Goal: Complete application form: Complete application form

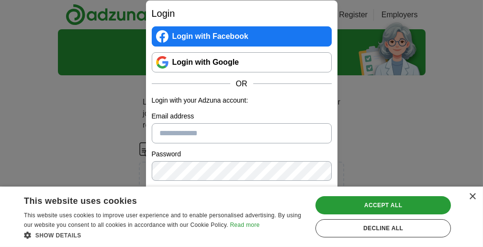
click at [211, 59] on link "Login with Google" at bounding box center [242, 62] width 180 height 20
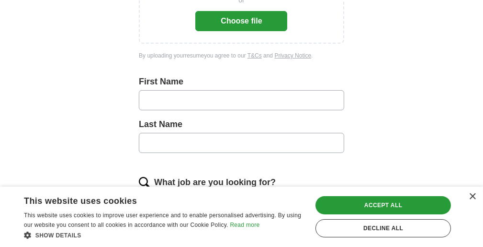
scroll to position [144, 0]
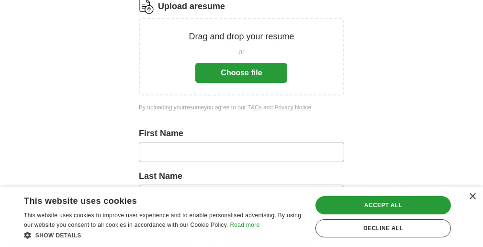
click at [234, 69] on button "Choose file" at bounding box center [241, 73] width 92 height 20
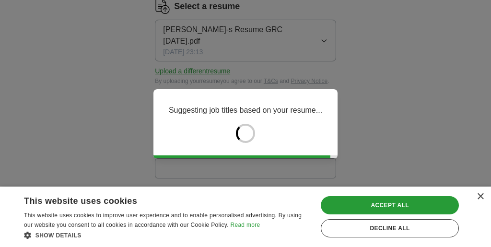
type input "*****"
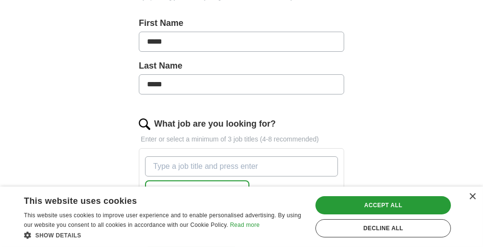
scroll to position [240, 0]
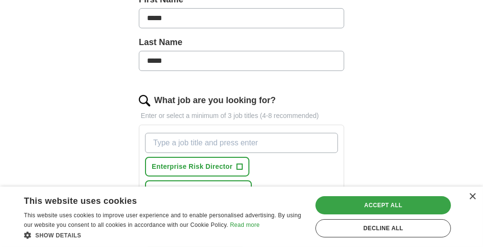
click at [347, 199] on div "Accept all" at bounding box center [384, 205] width 136 height 18
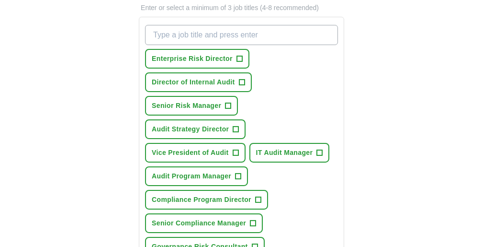
scroll to position [335, 0]
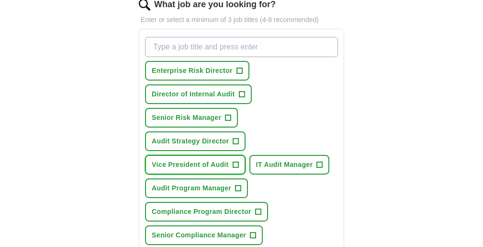
click at [239, 168] on span "+" at bounding box center [236, 165] width 6 height 8
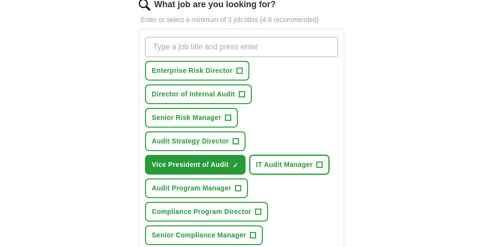
click at [317, 169] on span "+" at bounding box center [320, 165] width 6 height 8
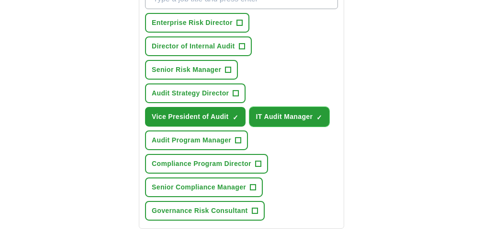
scroll to position [431, 0]
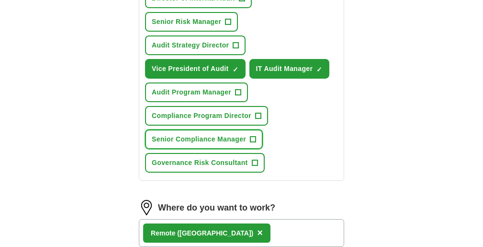
click at [256, 143] on span "+" at bounding box center [254, 140] width 6 height 8
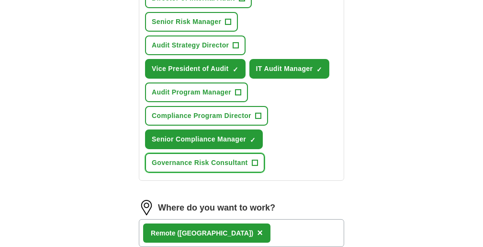
click at [258, 167] on span "+" at bounding box center [255, 163] width 6 height 8
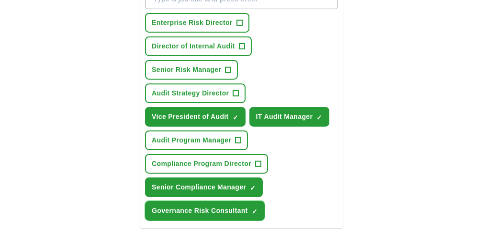
scroll to position [335, 0]
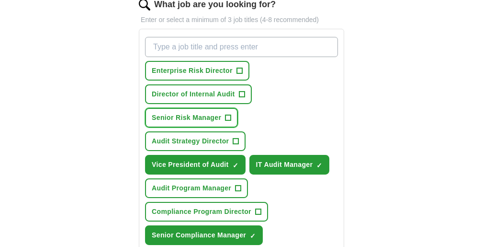
click at [231, 122] on span "+" at bounding box center [229, 118] width 6 height 8
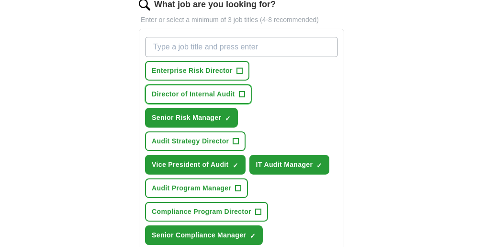
click at [245, 98] on span "+" at bounding box center [242, 95] width 6 height 8
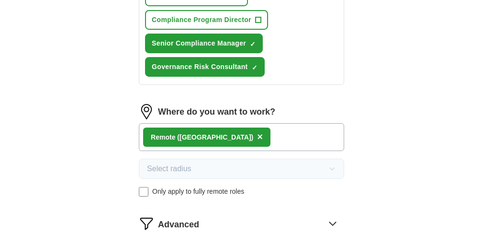
scroll to position [623, 0]
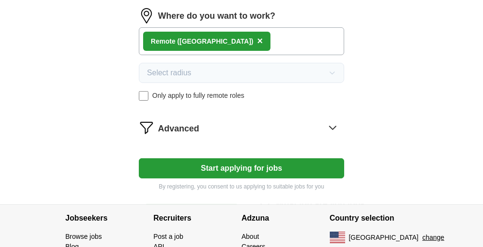
click at [262, 178] on button "Start applying for jobs" at bounding box center [241, 168] width 205 height 20
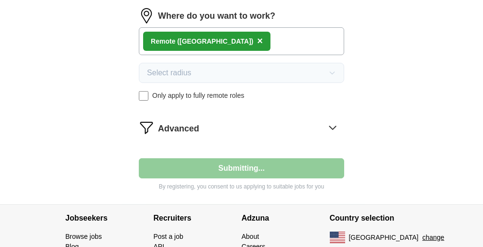
select select "**"
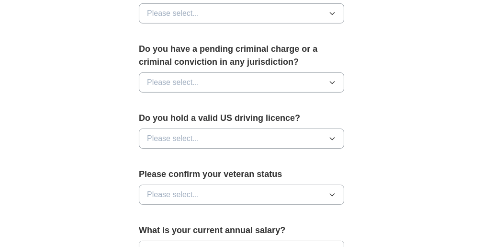
scroll to position [527, 0]
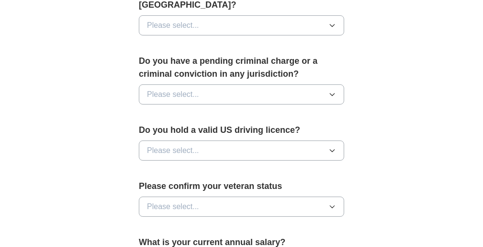
click at [234, 91] on button "Please select..." at bounding box center [241, 94] width 205 height 20
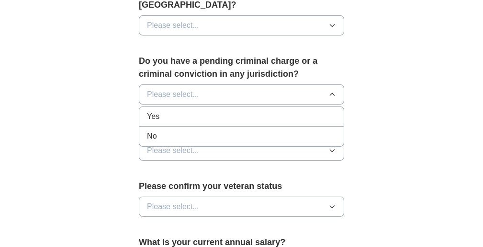
click at [189, 132] on div "No" at bounding box center [241, 135] width 189 height 11
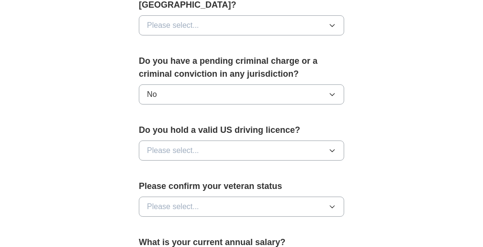
click at [220, 147] on button "Please select..." at bounding box center [241, 150] width 205 height 20
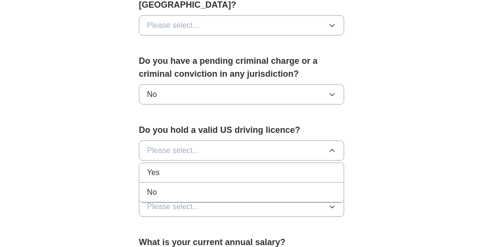
click at [189, 172] on div "Yes" at bounding box center [241, 172] width 189 height 11
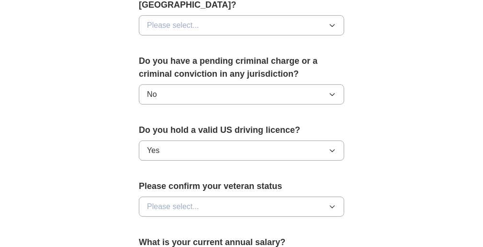
click at [263, 200] on button "Please select..." at bounding box center [241, 206] width 205 height 20
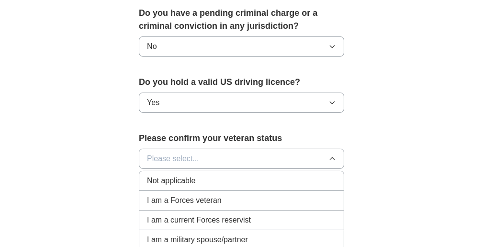
scroll to position [623, 0]
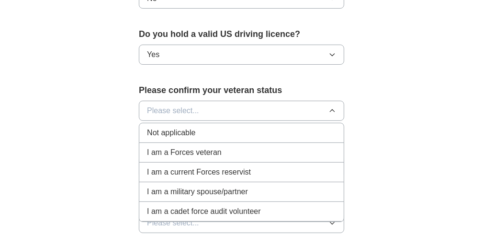
click at [192, 127] on span "Not applicable" at bounding box center [171, 132] width 48 height 11
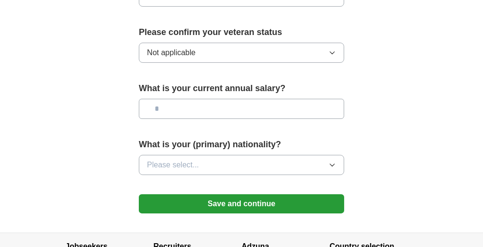
scroll to position [719, 0]
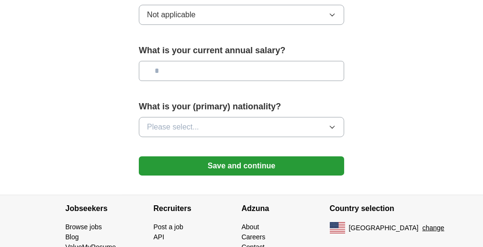
click at [255, 121] on button "Please select..." at bounding box center [241, 127] width 205 height 20
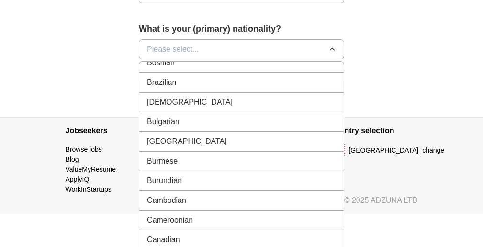
scroll to position [0, 0]
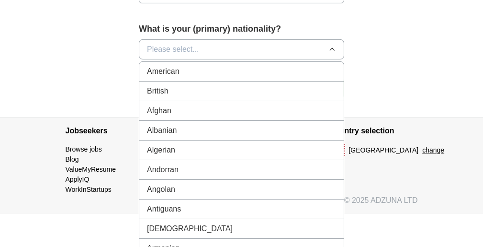
click at [296, 69] on div "American" at bounding box center [241, 71] width 189 height 11
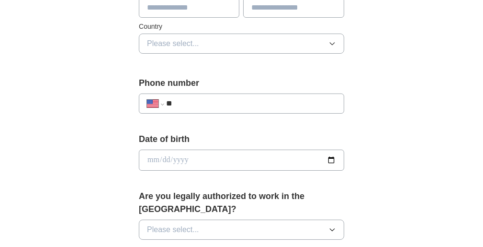
scroll to position [278, 0]
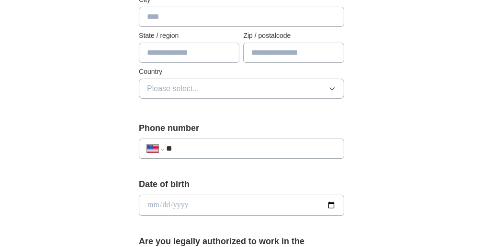
click at [207, 147] on input "**" at bounding box center [251, 148] width 170 height 11
type input "**********"
click at [402, 149] on div "**********" at bounding box center [242, 193] width 368 height 884
click at [236, 87] on button "Please select..." at bounding box center [241, 89] width 205 height 20
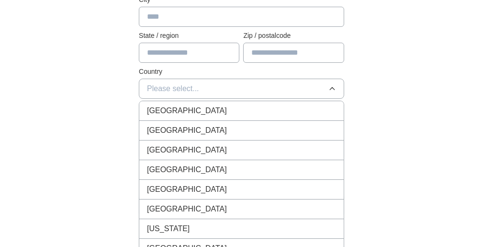
click at [214, 131] on div "[GEOGRAPHIC_DATA]" at bounding box center [241, 130] width 189 height 11
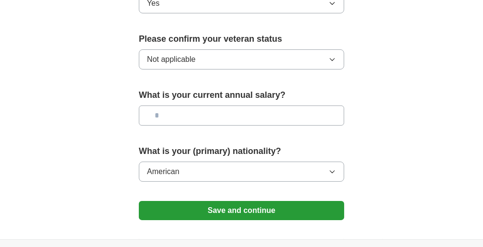
scroll to position [709, 0]
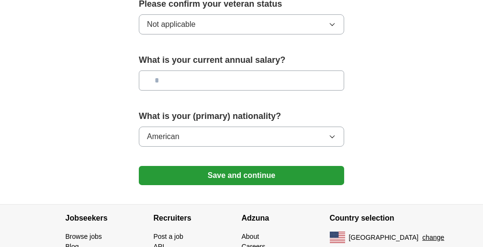
drag, startPoint x: 238, startPoint y: 167, endPoint x: 363, endPoint y: 158, distance: 125.4
click at [329, 133] on icon "button" at bounding box center [333, 137] width 8 height 8
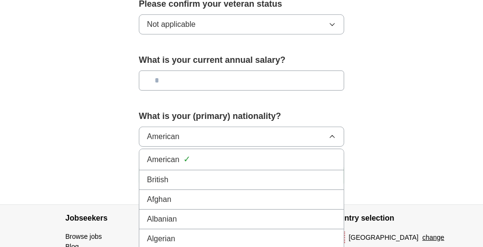
click at [216, 159] on div "American ✓" at bounding box center [241, 159] width 189 height 13
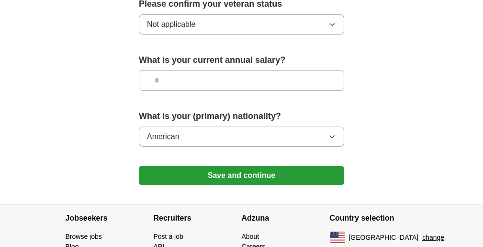
click at [255, 166] on button "Save and continue" at bounding box center [241, 175] width 205 height 19
